Goal: Task Accomplishment & Management: Complete application form

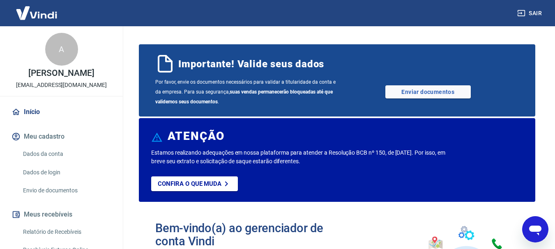
drag, startPoint x: 431, startPoint y: 88, endPoint x: 403, endPoint y: 100, distance: 30.3
click at [431, 88] on link "Enviar documentos" at bounding box center [427, 91] width 85 height 13
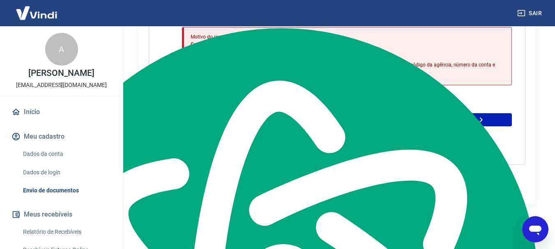
type textarea "Após clicar em “Enviar”, você vai encontrar"
click at [315, 130] on div "Não foi possível fazer a validação de sua conta bancária através de um crédito …" at bounding box center [289, 119] width 214 height 49
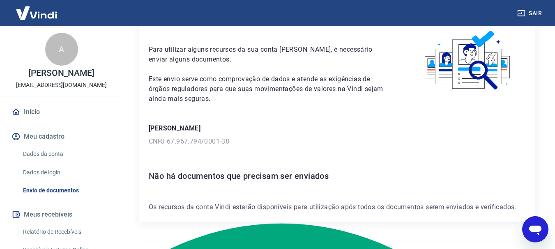
scroll to position [59, 0]
